Goal: Task Accomplishment & Management: Use online tool/utility

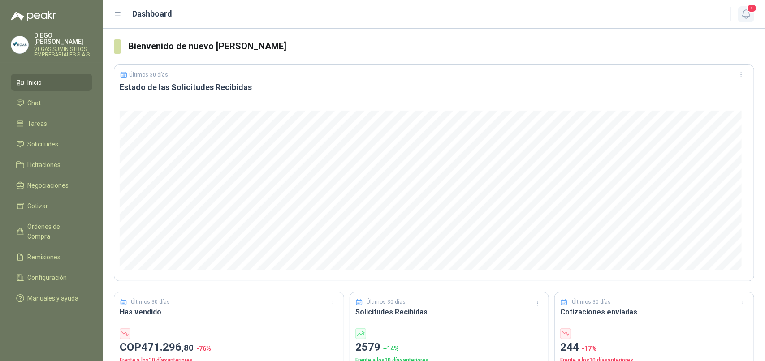
click at [750, 9] on span "4" at bounding box center [753, 8] width 10 height 9
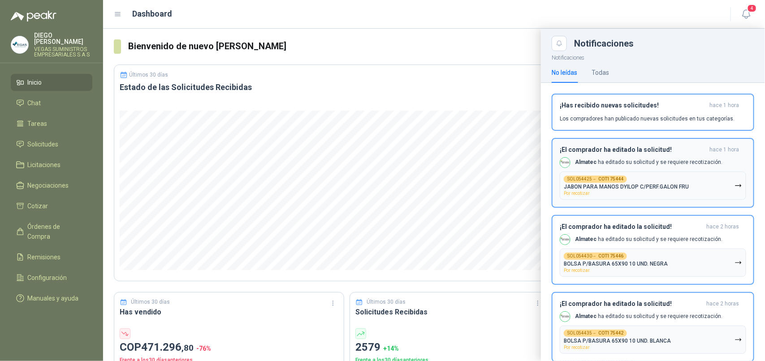
click at [735, 187] on icon "button" at bounding box center [739, 186] width 8 height 8
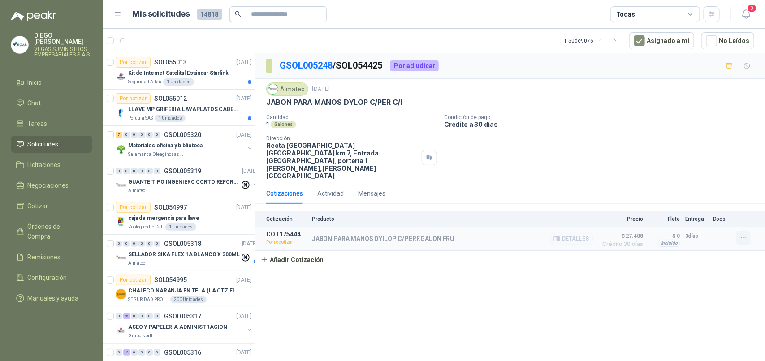
click at [746, 235] on icon "button" at bounding box center [744, 239] width 8 height 8
click at [710, 196] on button "Re-cotizar" at bounding box center [726, 196] width 72 height 14
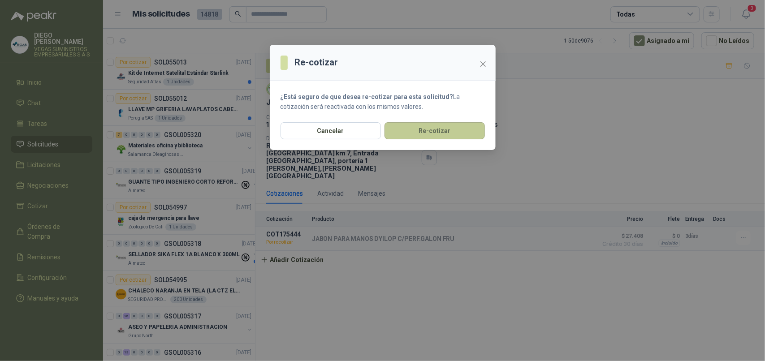
click at [447, 130] on button "Re-cotizar" at bounding box center [435, 130] width 100 height 17
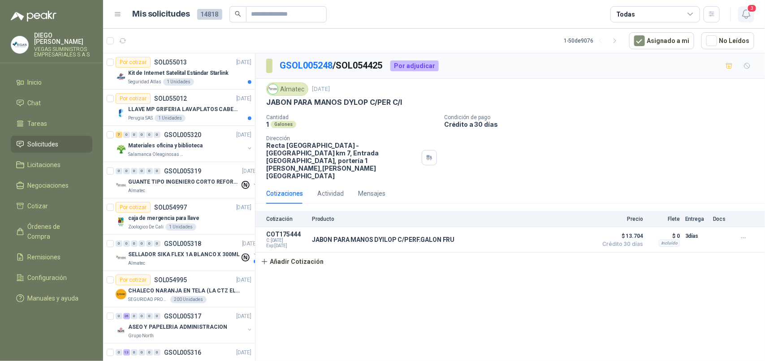
click at [743, 16] on icon "button" at bounding box center [747, 14] width 8 height 9
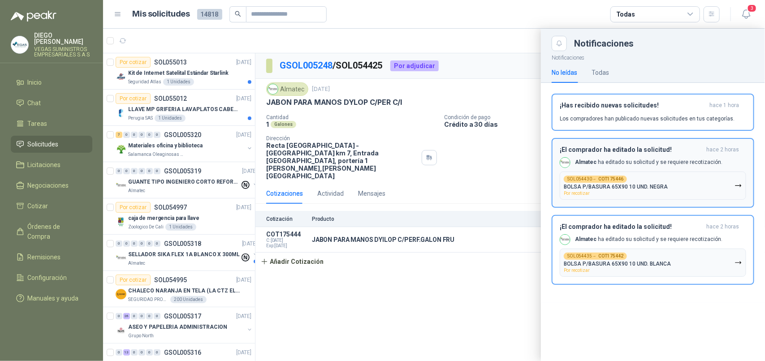
click at [666, 185] on button "SOL054430 → COT175446 BOLSA P/BASURA 65X90 10 UND. NEGRA Por recotizar" at bounding box center [653, 186] width 187 height 28
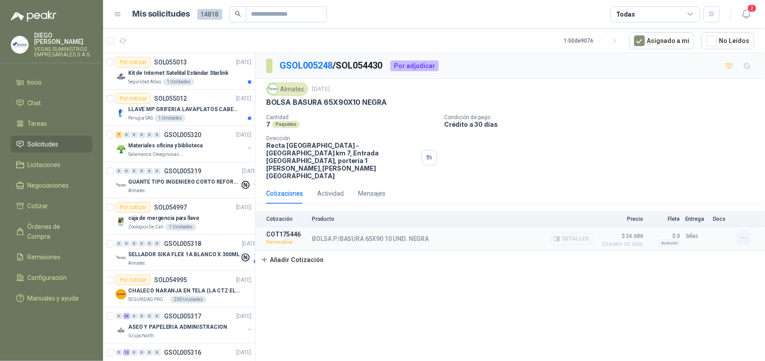
click at [747, 235] on icon "button" at bounding box center [744, 239] width 8 height 8
click at [715, 196] on button "Re-cotizar" at bounding box center [726, 196] width 72 height 14
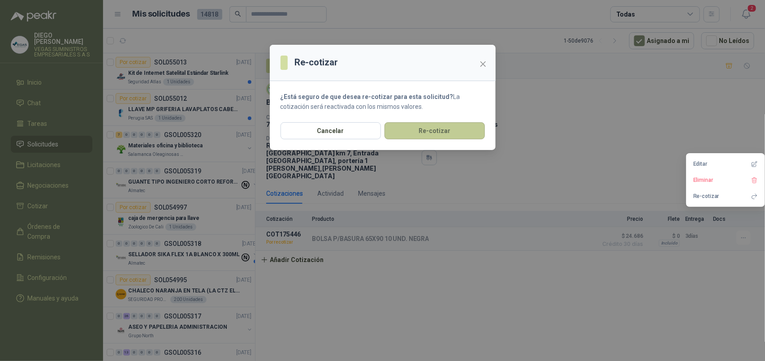
click at [468, 128] on button "Re-cotizar" at bounding box center [435, 130] width 100 height 17
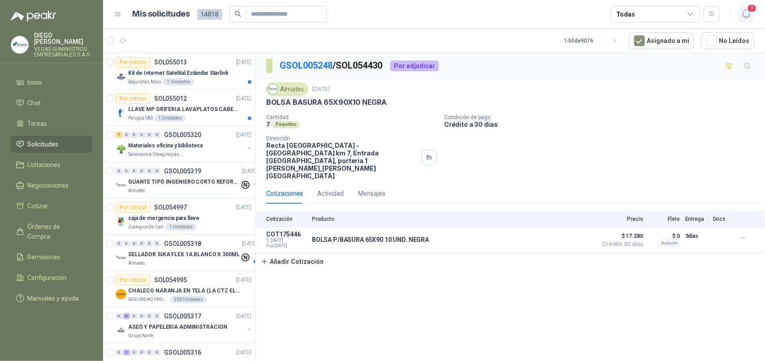
click at [743, 17] on icon "button" at bounding box center [746, 14] width 11 height 11
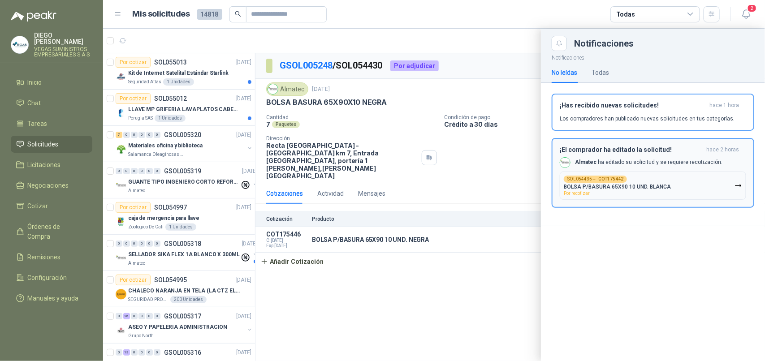
click at [659, 189] on p "BOLSA P/BASURA 65X90 10 UND. BLANCA" at bounding box center [617, 187] width 107 height 6
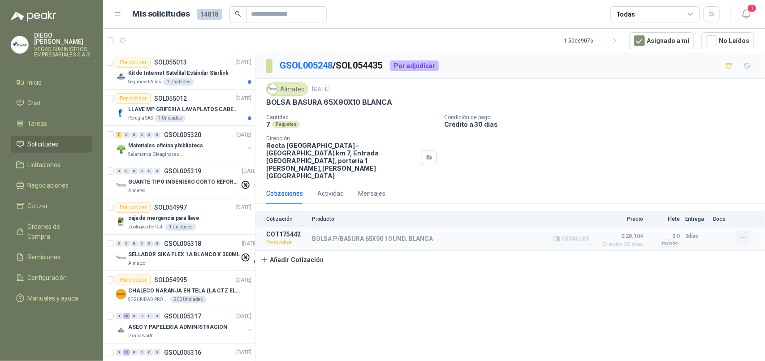
click at [743, 235] on icon "button" at bounding box center [744, 239] width 8 height 8
click at [706, 196] on button "Re-cotizar" at bounding box center [726, 196] width 72 height 14
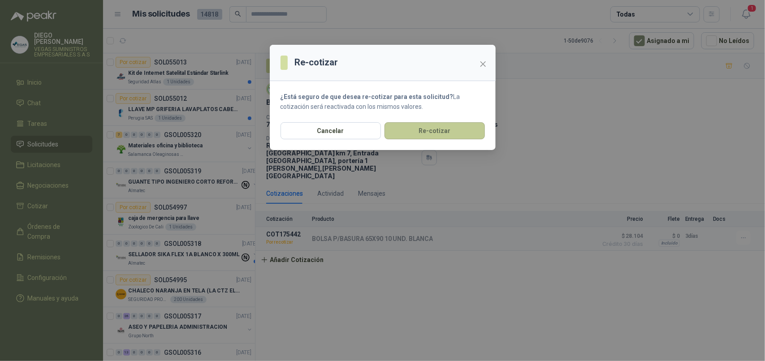
click at [460, 138] on button "Re-cotizar" at bounding box center [435, 130] width 100 height 17
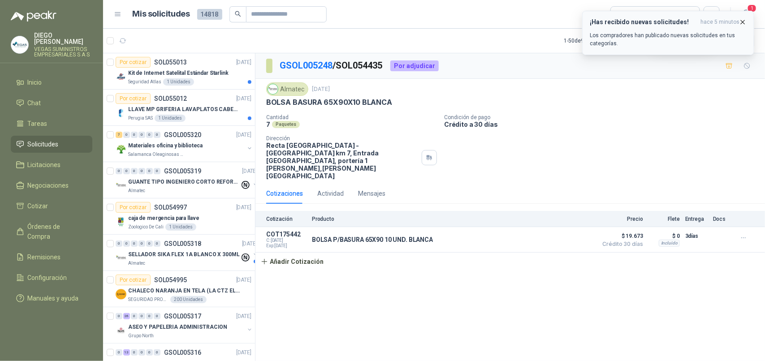
click at [716, 28] on div "¡Has recibido nuevas solicitudes! hace 5 minutos Los compradores han publicado …" at bounding box center [668, 32] width 157 height 29
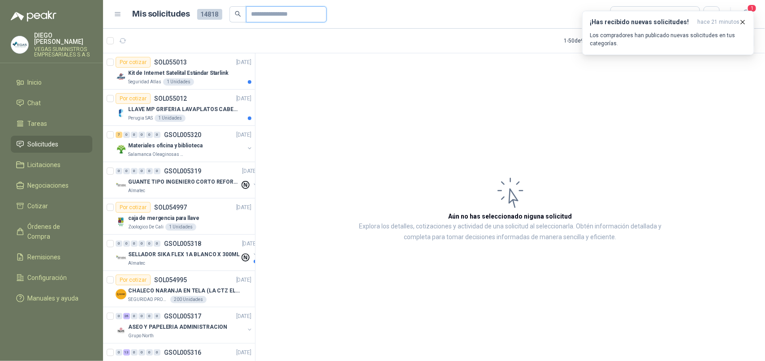
click at [285, 17] on input "text" at bounding box center [283, 14] width 63 height 15
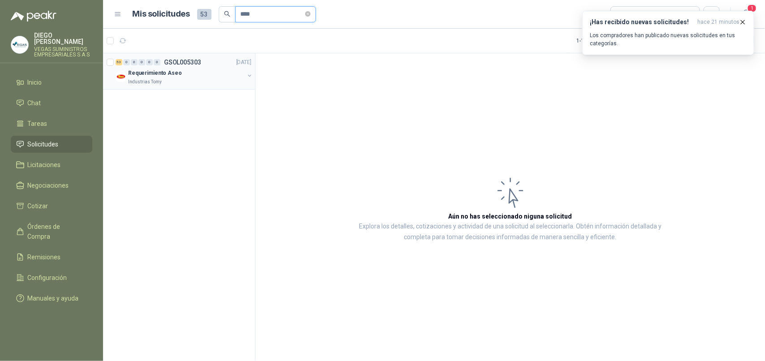
type input "****"
click at [176, 83] on div "Industrias Tomy" at bounding box center [186, 81] width 116 height 7
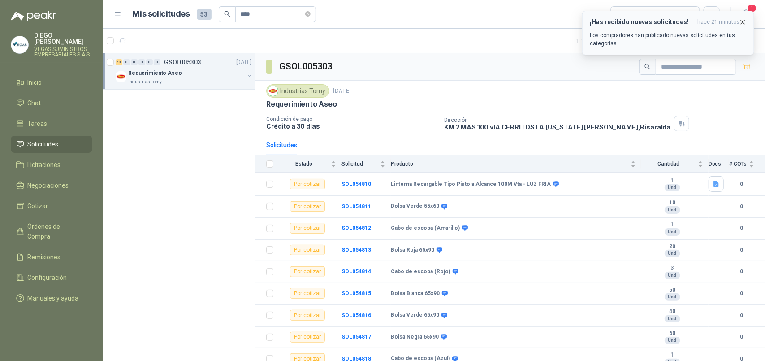
click at [743, 23] on icon "button" at bounding box center [743, 22] width 8 height 8
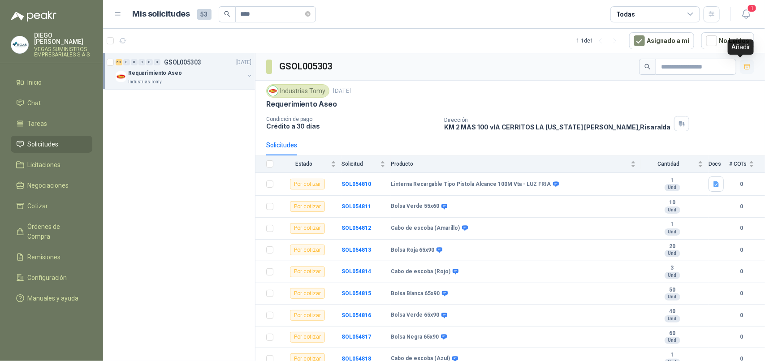
click at [744, 68] on icon "button" at bounding box center [747, 66] width 6 height 5
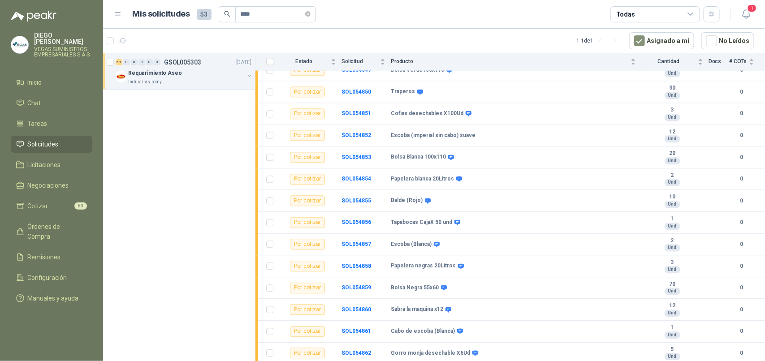
scroll to position [692, 0]
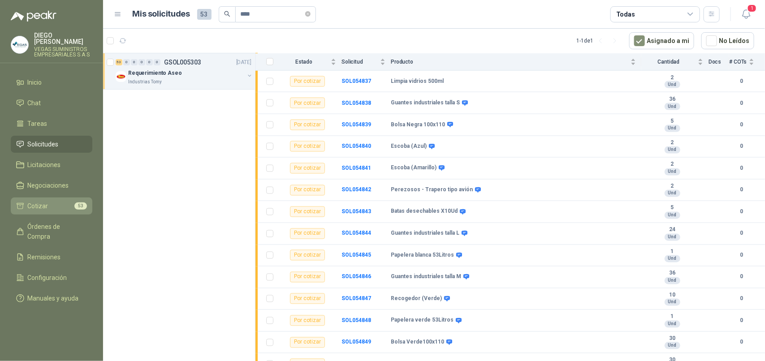
click at [66, 201] on li "Cotizar 53" at bounding box center [51, 206] width 71 height 10
